Goal: Transaction & Acquisition: Purchase product/service

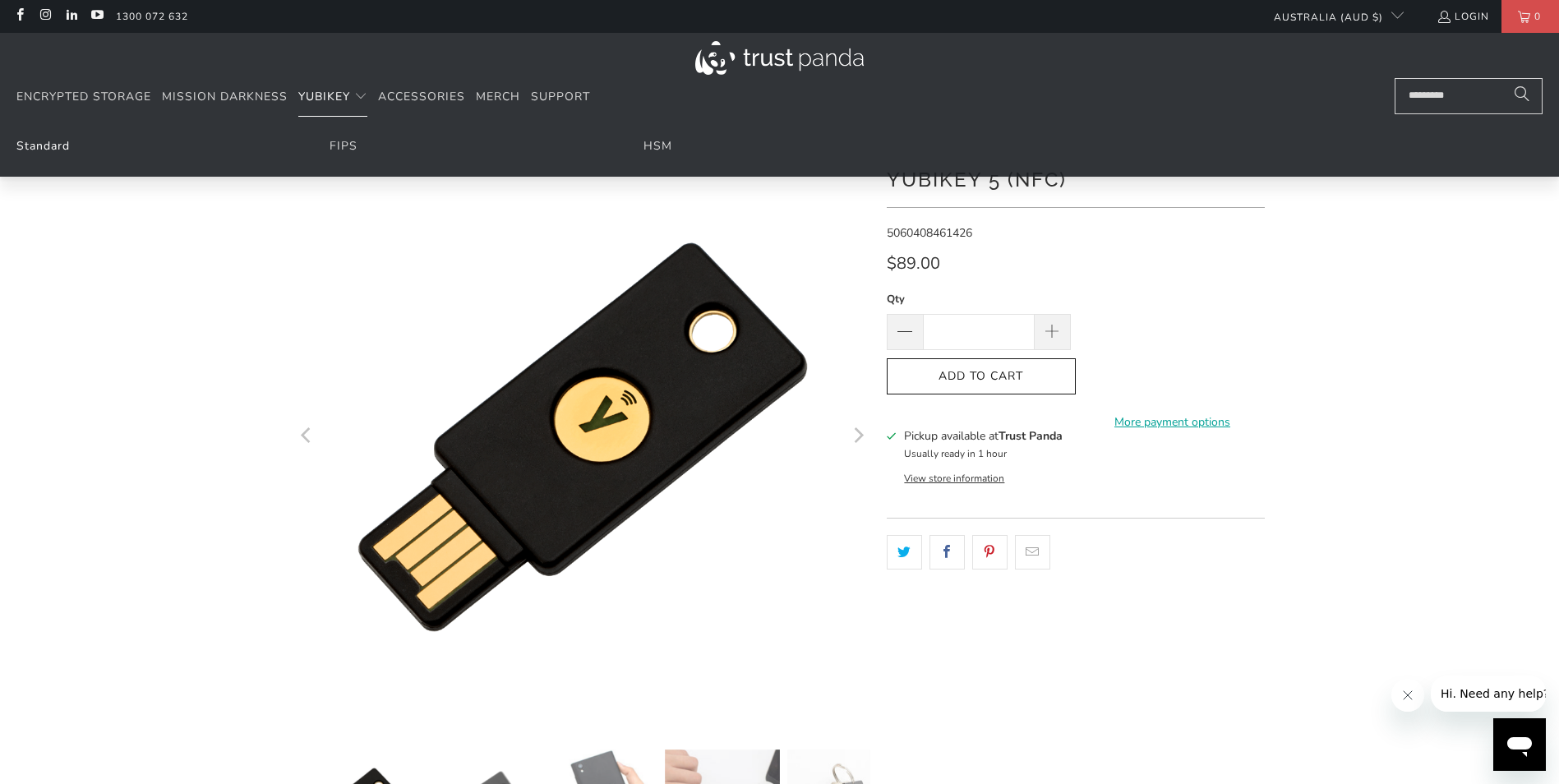
click at [66, 146] on link "Standard" at bounding box center [43, 145] width 53 height 16
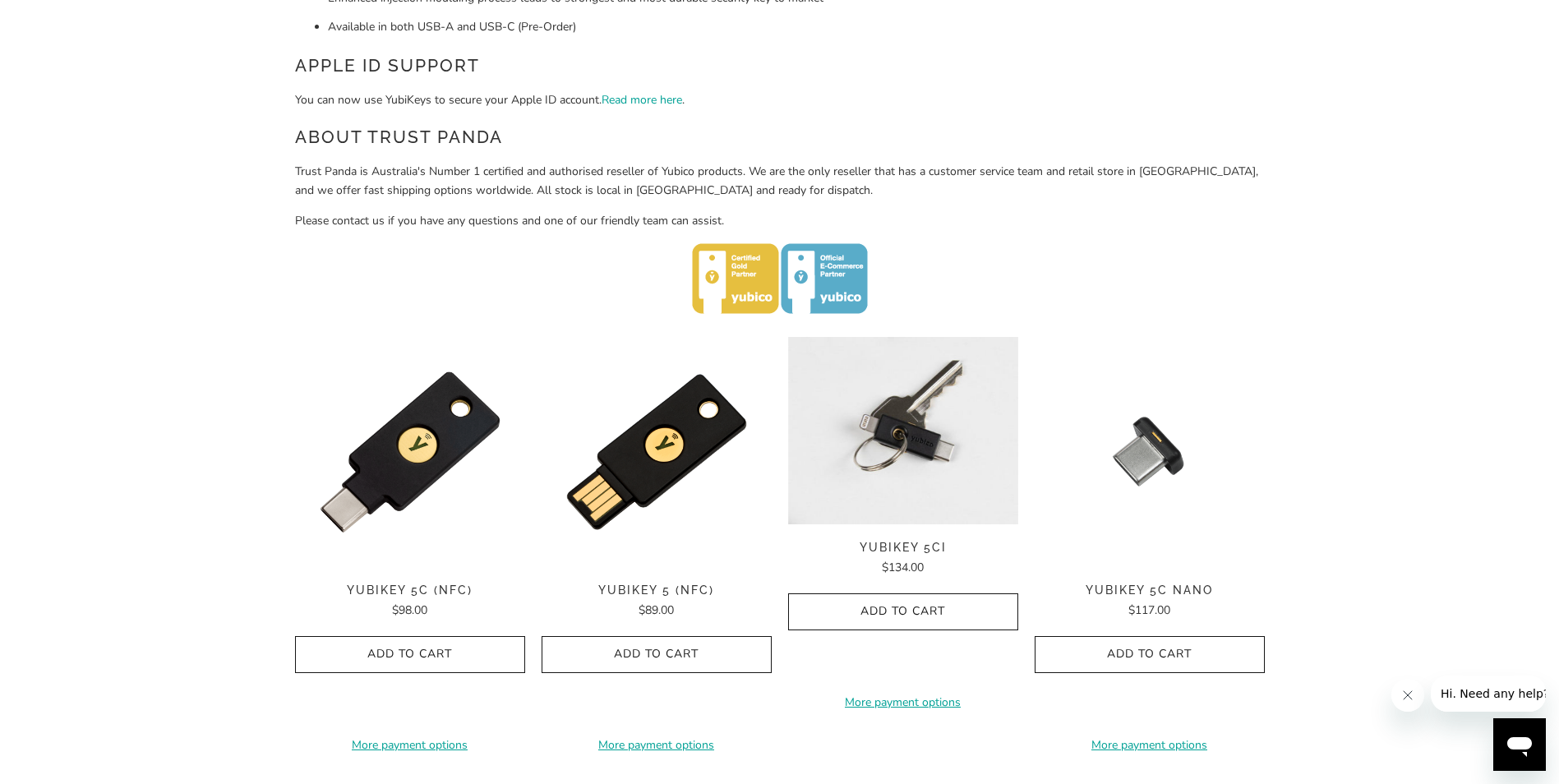
scroll to position [576, 0]
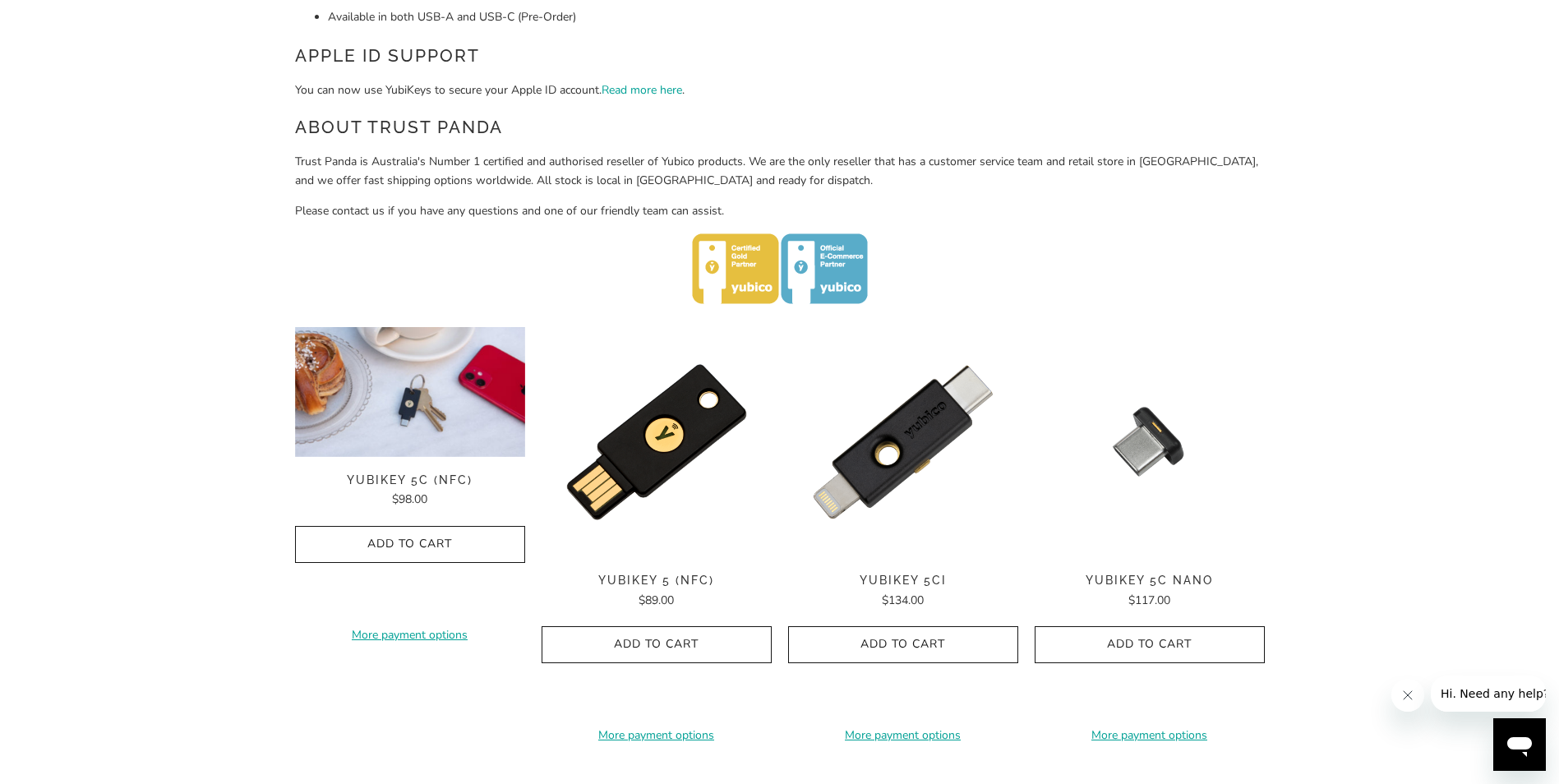
click at [423, 456] on img at bounding box center [409, 392] width 230 height 130
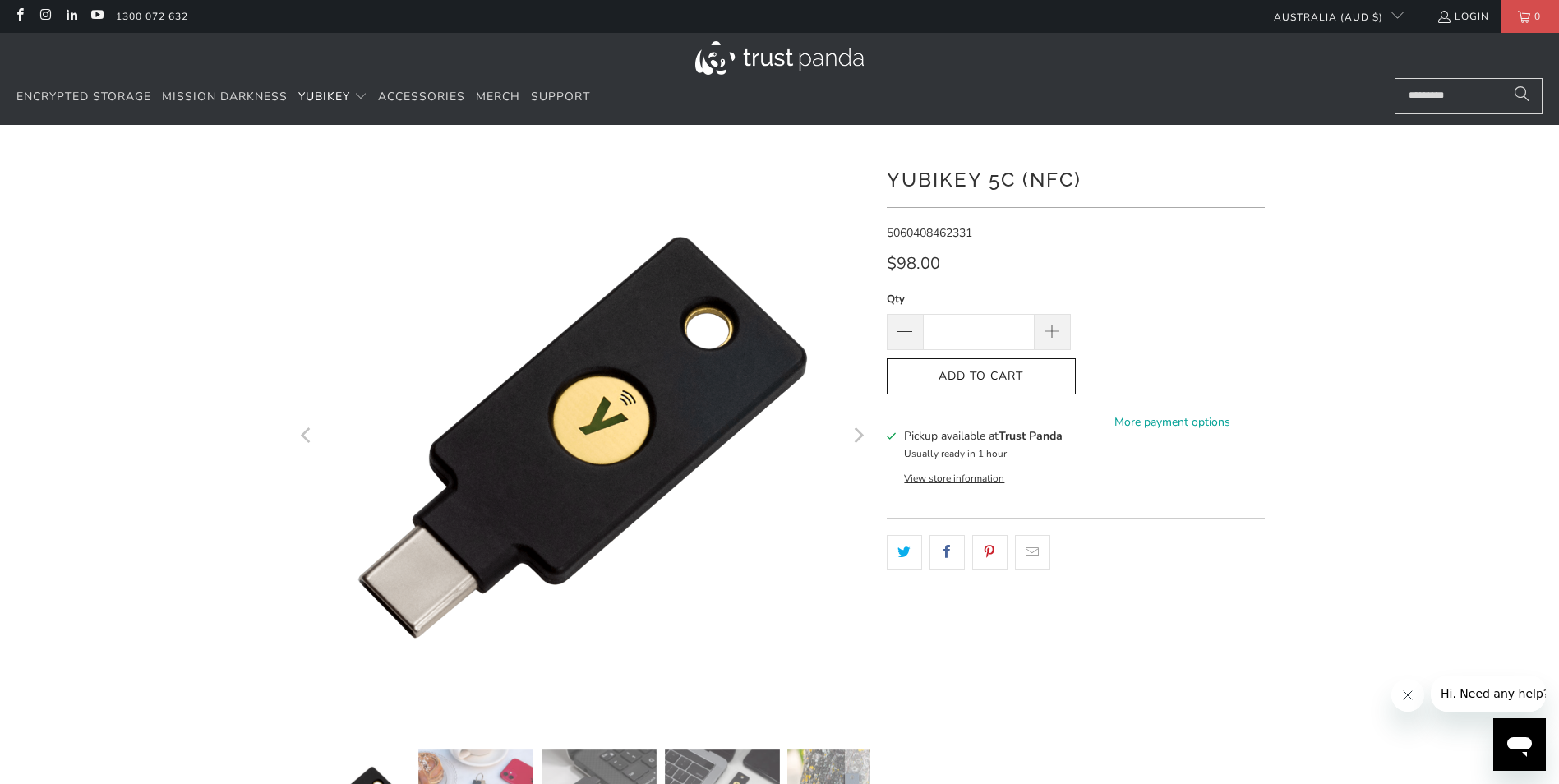
drag, startPoint x: 0, startPoint y: 0, endPoint x: 1062, endPoint y: 332, distance: 1112.7
click at [1062, 332] on span at bounding box center [1053, 332] width 37 height 37
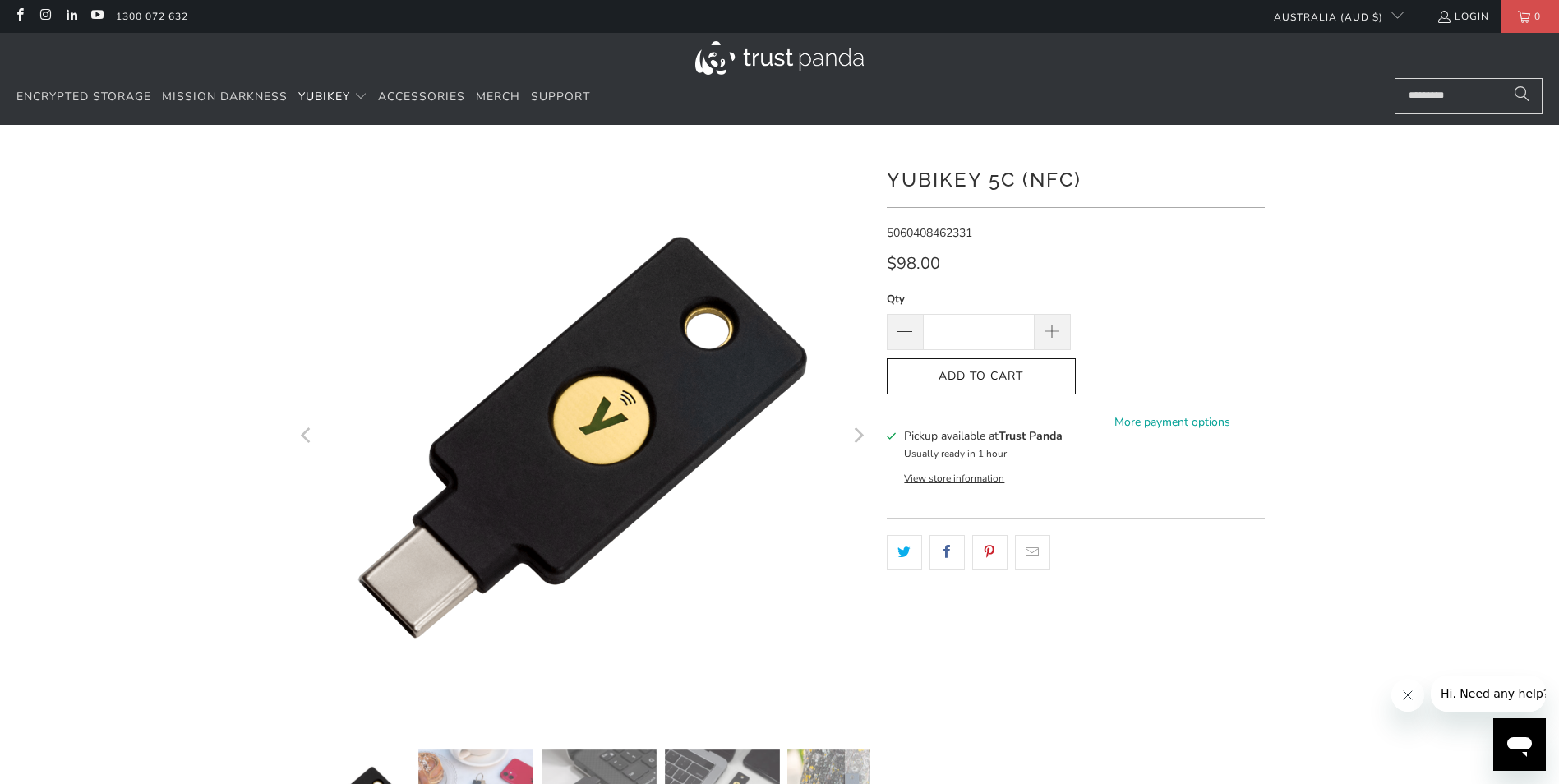
click at [1062, 332] on span at bounding box center [1053, 332] width 37 height 37
type input "*"
click at [1025, 382] on span "Add to Cart" at bounding box center [981, 376] width 154 height 14
